Goal: Task Accomplishment & Management: Manage account settings

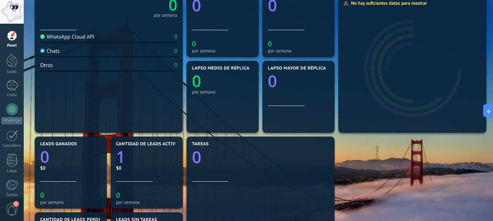
click at [77, 38] on div "WhatsApp Cloud API" at bounding box center [67, 37] width 54 height 7
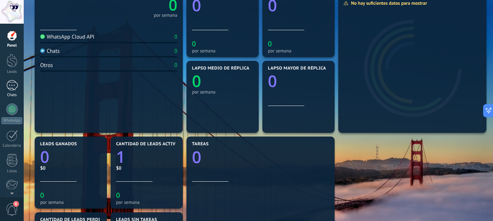
click at [11, 82] on div at bounding box center [12, 85] width 12 height 11
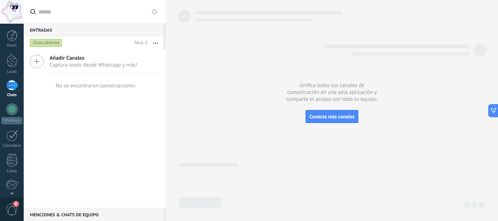
click at [39, 42] on div "Chats abiertos" at bounding box center [46, 43] width 32 height 9
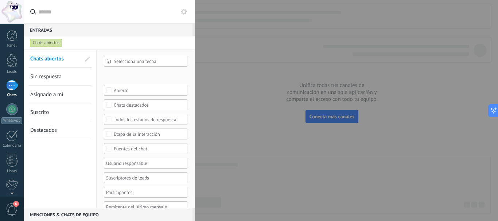
click at [39, 42] on div "Chats abiertos" at bounding box center [46, 43] width 32 height 9
click at [299, 83] on div at bounding box center [249, 110] width 498 height 221
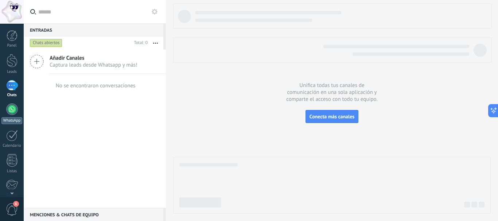
click at [17, 114] on link "WhatsApp" at bounding box center [12, 114] width 24 height 21
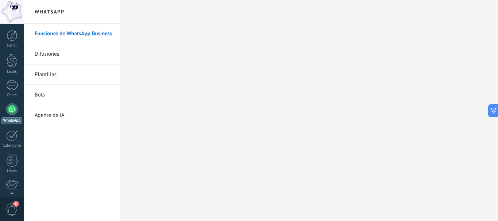
click at [51, 54] on link "Difusiones" at bounding box center [74, 54] width 78 height 20
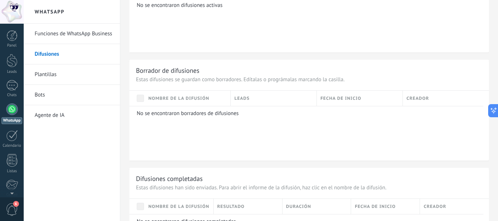
scroll to position [508, 0]
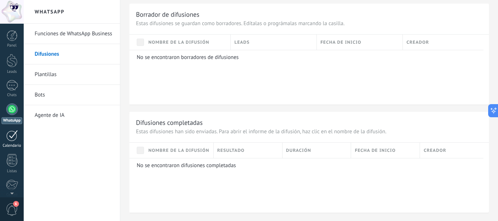
click at [3, 139] on link "Calendario" at bounding box center [12, 139] width 24 height 18
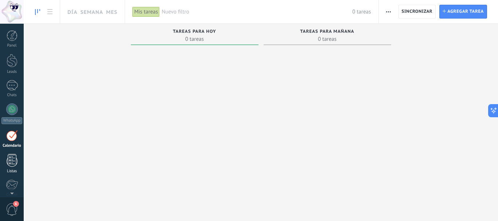
click at [9, 156] on div at bounding box center [12, 160] width 11 height 13
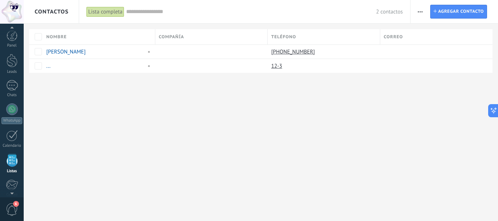
click at [17, 48] on div "Panel Leads Chats WhatsApp Clientes" at bounding box center [12, 154] width 24 height 249
click at [14, 45] on div "Panel" at bounding box center [11, 45] width 21 height 5
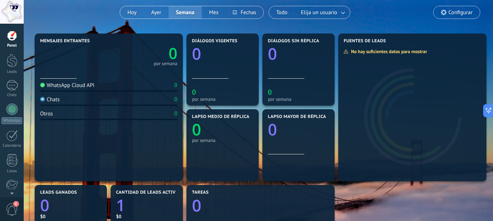
scroll to position [73, 0]
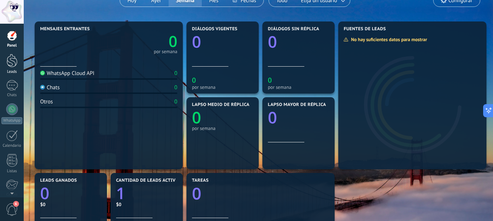
click at [15, 64] on div at bounding box center [12, 60] width 11 height 13
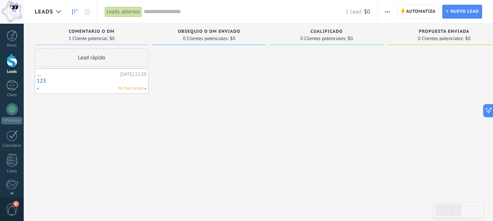
click at [115, 85] on div "No hay tareas" at bounding box center [89, 88] width 107 height 7
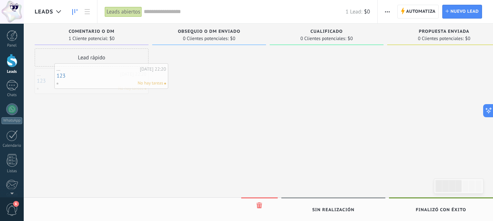
drag, startPoint x: 106, startPoint y: 74, endPoint x: 129, endPoint y: 69, distance: 23.3
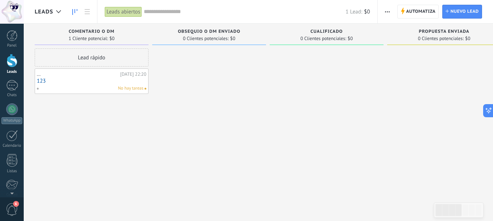
click at [120, 86] on span "No hay tareas" at bounding box center [131, 88] width 26 height 7
click at [39, 74] on div "..." at bounding box center [77, 74] width 81 height 6
click at [37, 78] on link "123" at bounding box center [91, 81] width 109 height 6
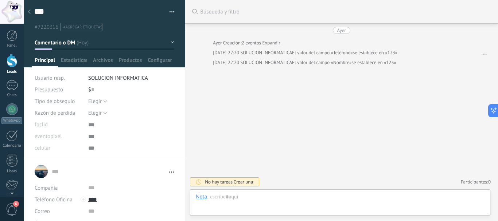
click at [30, 11] on use at bounding box center [29, 11] width 3 height 4
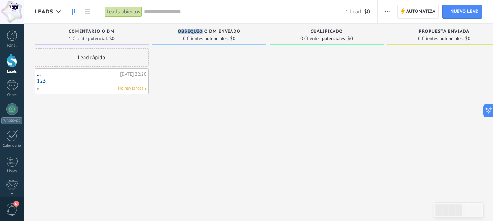
drag, startPoint x: 201, startPoint y: 30, endPoint x: 179, endPoint y: 27, distance: 22.8
click at [179, 27] on div "Obsequio o DM enviado 0 Clientes potenciales: $0" at bounding box center [209, 35] width 114 height 22
click at [203, 31] on span "Obsequio o DM enviado" at bounding box center [209, 31] width 62 height 5
click at [206, 32] on span "Obsequio o DM enviado" at bounding box center [209, 31] width 62 height 5
click at [205, 36] on span "0 Clientes potenciales:" at bounding box center [206, 38] width 46 height 4
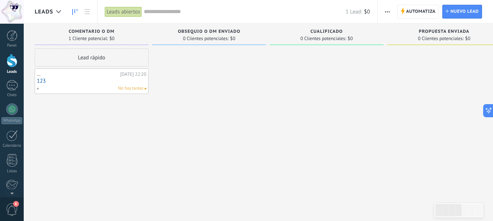
click at [205, 40] on span "0 Clientes potenciales:" at bounding box center [206, 38] width 46 height 4
click at [445, 41] on span "0 Clientes potenciales:" at bounding box center [440, 38] width 46 height 4
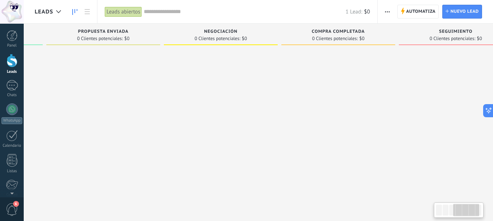
scroll to position [0, 371]
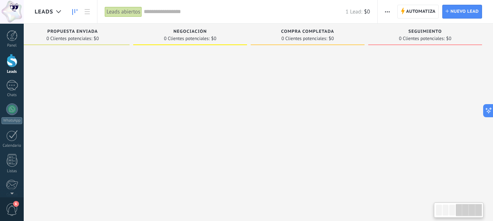
drag, startPoint x: 448, startPoint y: 43, endPoint x: 51, endPoint y: 44, distance: 396.6
click at [37, 46] on div "Propuesta enviada 0 Clientes potenciales: $0" at bounding box center [73, 36] width 114 height 25
drag, startPoint x: 373, startPoint y: 38, endPoint x: 269, endPoint y: 45, distance: 104.5
click at [269, 45] on div "Leads Entrantes Solicitudes: 0 0 0 0 0 0 0 0 0 Comentario o DM 1 Cliente potenc…" at bounding box center [78, 99] width 829 height 151
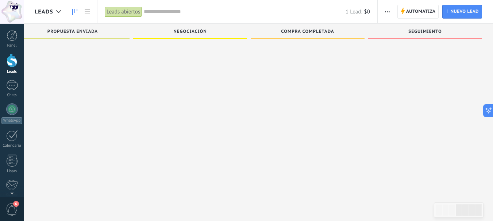
scroll to position [0, 0]
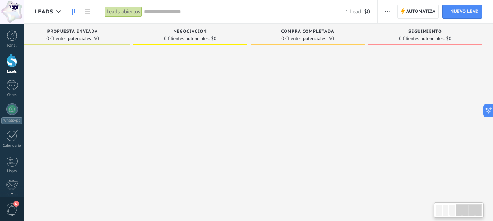
drag, startPoint x: 451, startPoint y: 210, endPoint x: 446, endPoint y: 211, distance: 4.4
click at [446, 211] on div at bounding box center [458, 210] width 47 height 12
click at [448, 212] on div at bounding box center [458, 210] width 47 height 12
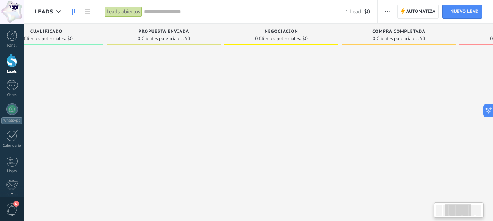
scroll to position [0, 341]
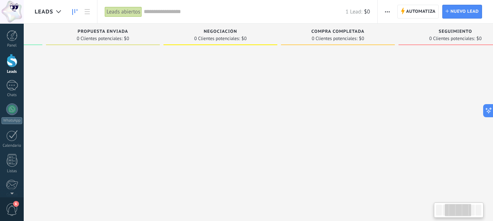
drag, startPoint x: 466, startPoint y: 211, endPoint x: 464, endPoint y: 196, distance: 15.8
click at [464, 196] on body ".abccls-1,.abccls-2{fill-rule:evenodd}.abccls-2{fill:#fff} .abfcls-1{fill:none}…" at bounding box center [246, 110] width 493 height 221
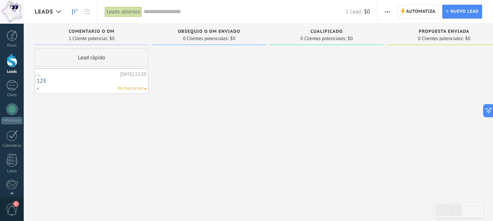
scroll to position [0, 371]
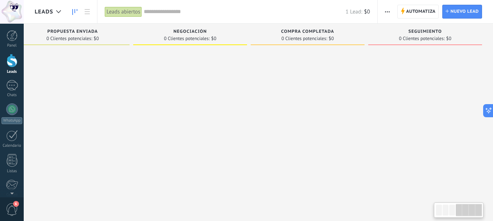
drag, startPoint x: 471, startPoint y: 212, endPoint x: 498, endPoint y: 234, distance: 34.6
click at [493, 221] on html ".abccls-1,.abccls-2{fill-rule:evenodd}.abccls-2{fill:#fff} .abfcls-1{fill:none}…" at bounding box center [246, 110] width 493 height 221
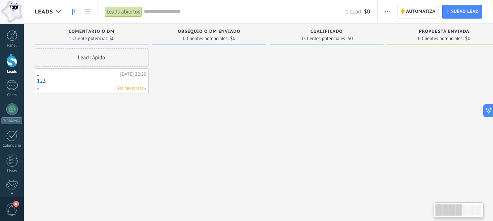
drag, startPoint x: 465, startPoint y: 215, endPoint x: 424, endPoint y: 209, distance: 41.7
click at [425, 208] on body ".abccls-1,.abccls-2{fill-rule:evenodd}.abccls-2{fill:#fff} .abfcls-1{fill:none}…" at bounding box center [246, 110] width 493 height 221
click at [86, 60] on div "Lead rápido" at bounding box center [92, 57] width 114 height 18
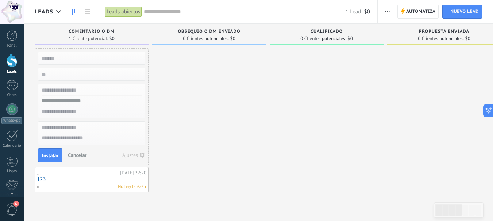
click at [75, 153] on span "Cancelar" at bounding box center [77, 155] width 19 height 7
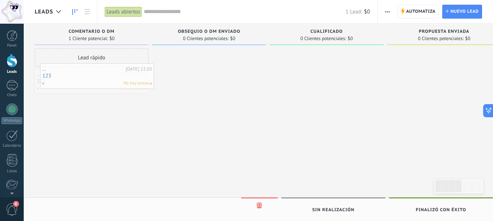
drag, startPoint x: 103, startPoint y: 88, endPoint x: 108, endPoint y: 83, distance: 7.5
drag, startPoint x: 87, startPoint y: 80, endPoint x: 85, endPoint y: 70, distance: 10.4
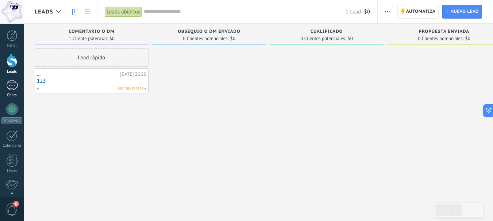
click at [14, 92] on link "Chats" at bounding box center [12, 88] width 24 height 17
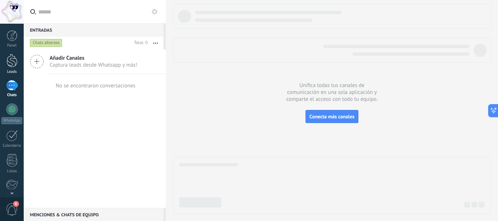
click at [8, 63] on div at bounding box center [12, 60] width 11 height 13
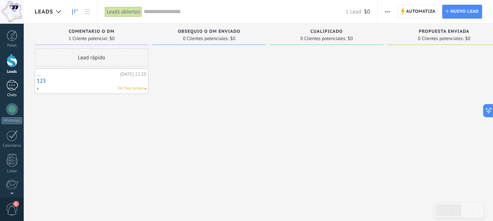
click at [15, 90] on div at bounding box center [12, 85] width 12 height 11
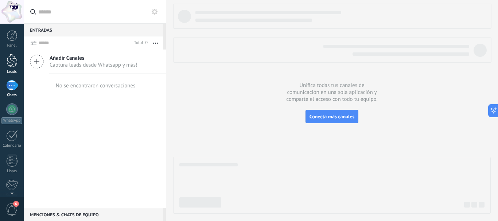
click at [8, 67] on div at bounding box center [12, 60] width 11 height 13
